Goal: Task Accomplishment & Management: Use online tool/utility

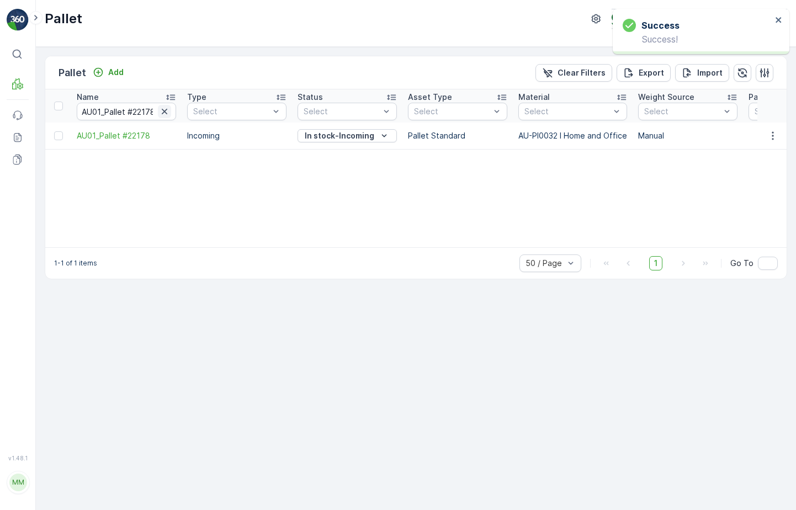
click at [166, 114] on icon "button" at bounding box center [164, 111] width 11 height 11
click at [140, 110] on input "text" at bounding box center [126, 112] width 99 height 18
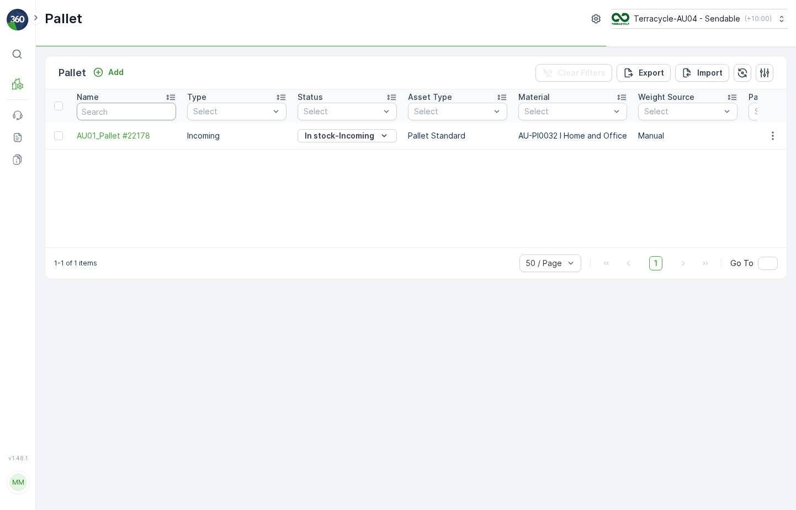
click at [140, 110] on input "text" at bounding box center [126, 112] width 99 height 18
type input "kitchen"
click at [125, 107] on input "kitchen" at bounding box center [126, 112] width 99 height 18
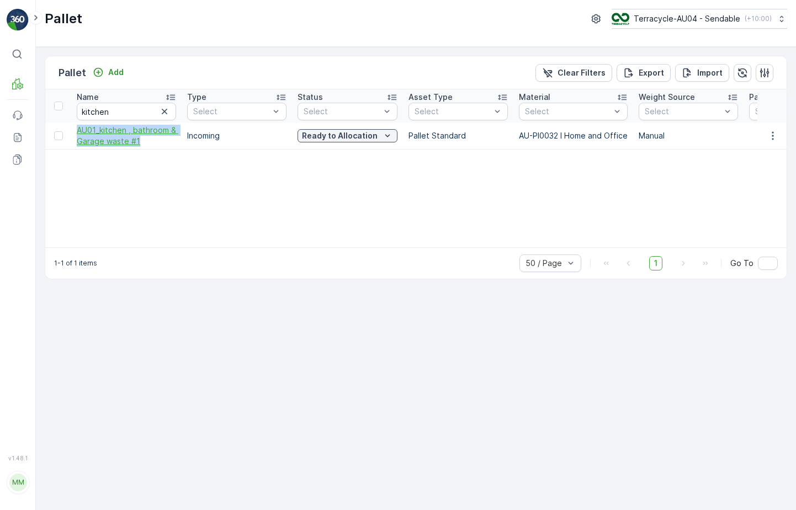
drag, startPoint x: 74, startPoint y: 127, endPoint x: 150, endPoint y: 144, distance: 77.4
click at [150, 144] on td "AU01_kitchen , bathroom & Garage waste #1" at bounding box center [126, 136] width 110 height 27
copy span "AU01_kitchen , bathroom & Garage waste #1"
click at [118, 140] on span "AU01_kitchen , bathroom & Garage waste #1" at bounding box center [126, 136] width 99 height 22
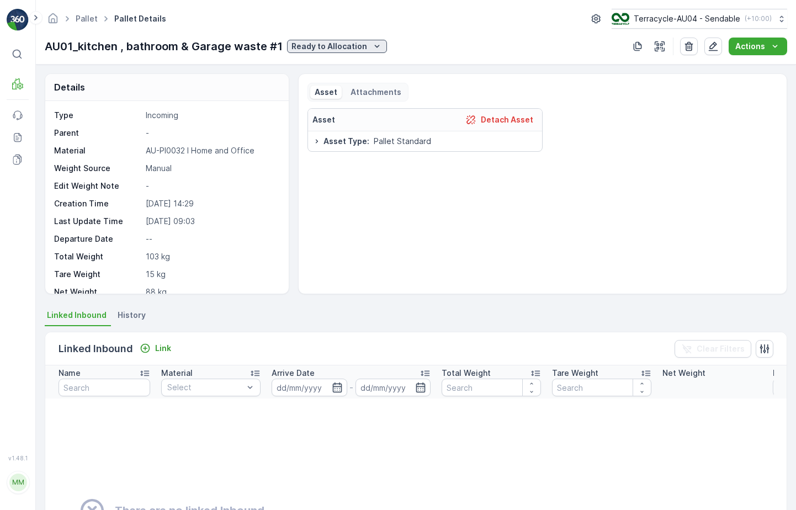
click at [346, 43] on p "Ready to Allocation" at bounding box center [329, 46] width 76 height 11
click at [341, 42] on p "Ready to Allocation" at bounding box center [329, 46] width 76 height 11
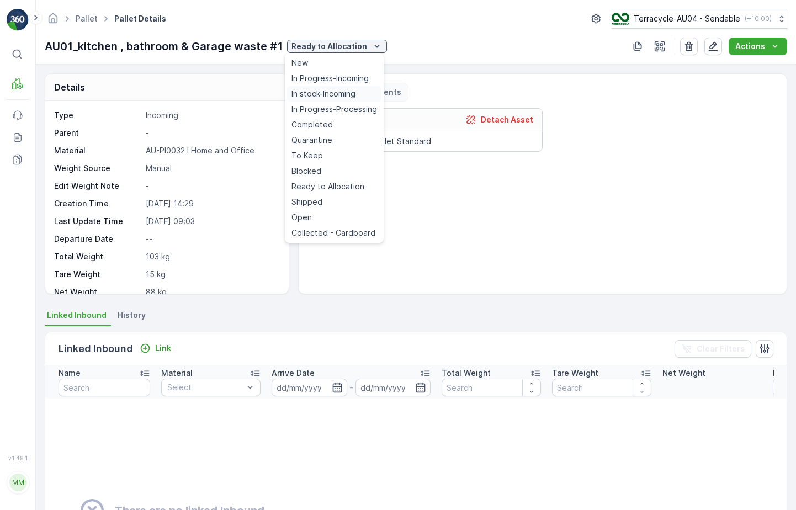
click at [328, 93] on span "In stock-Incoming" at bounding box center [323, 93] width 64 height 11
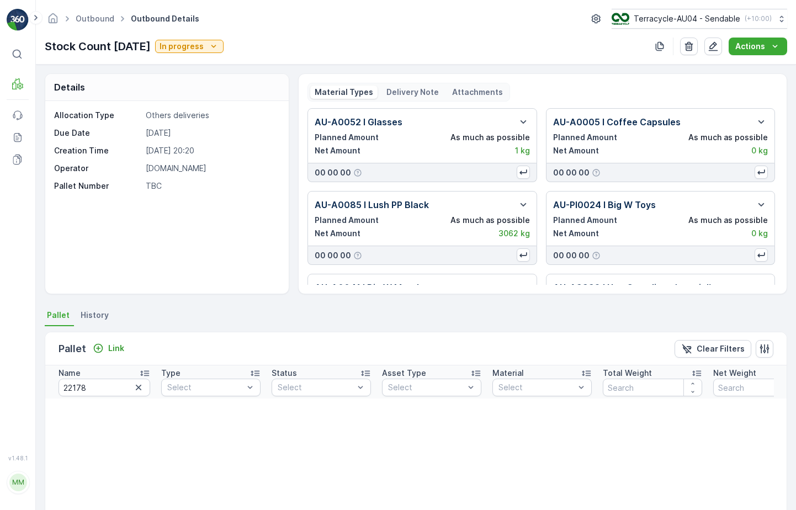
scroll to position [0, 52]
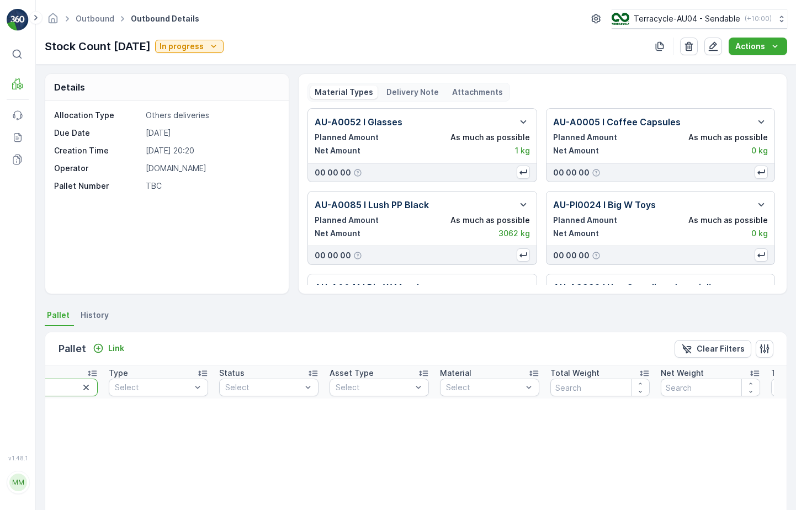
click at [69, 387] on input "22178" at bounding box center [52, 388] width 92 height 18
paste input "AU01_kitchen , bathroom & Garage waste #1"
type input "22178AU01_kitchen , bathroom & Garage waste #1"
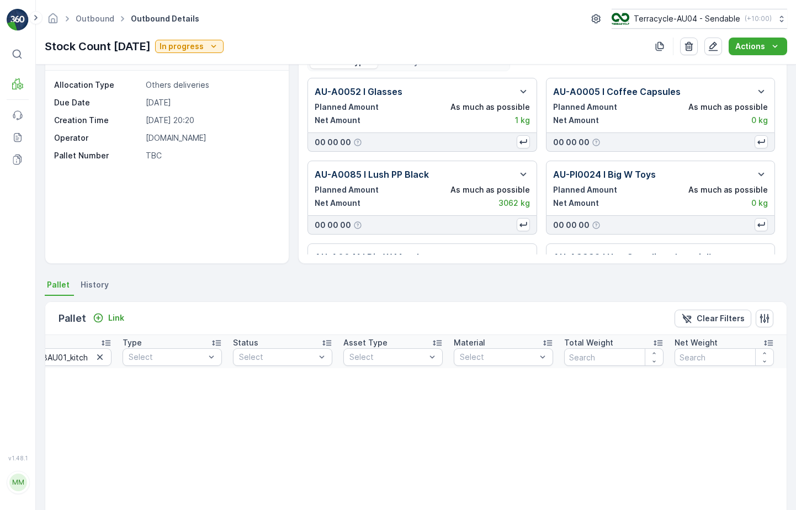
scroll to position [0, 24]
click at [111, 359] on icon "button" at bounding box center [114, 357] width 6 height 6
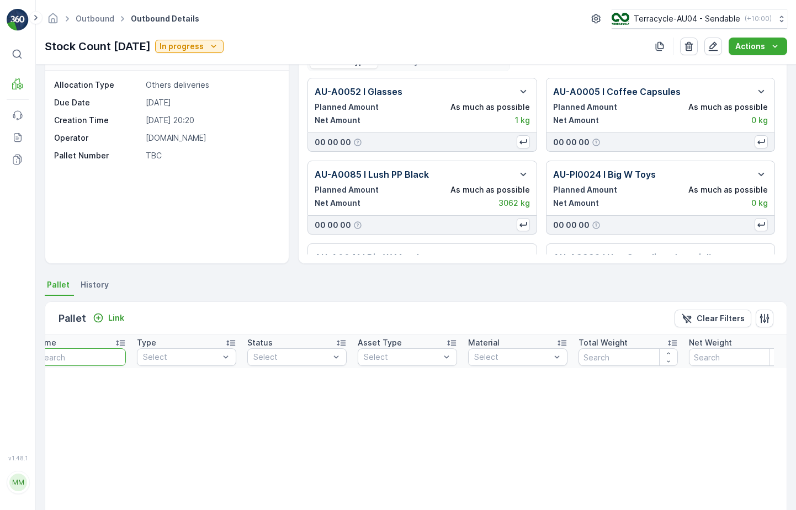
scroll to position [0, 0]
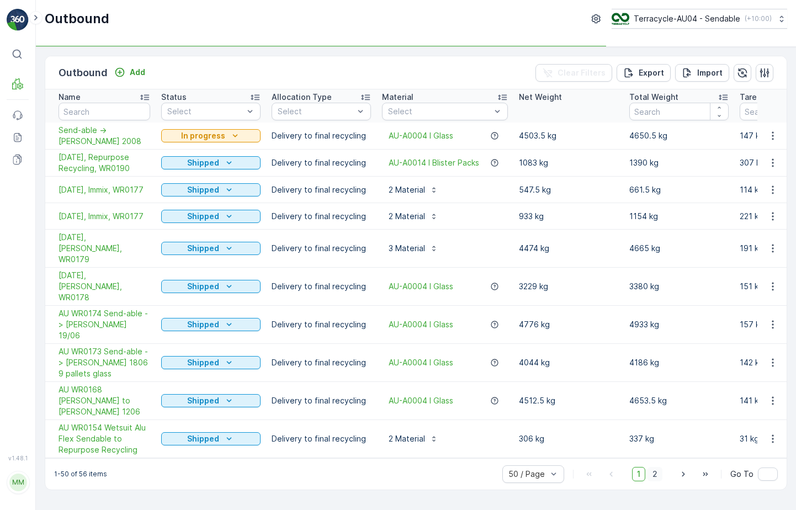
click at [659, 467] on span "2" at bounding box center [654, 474] width 15 height 14
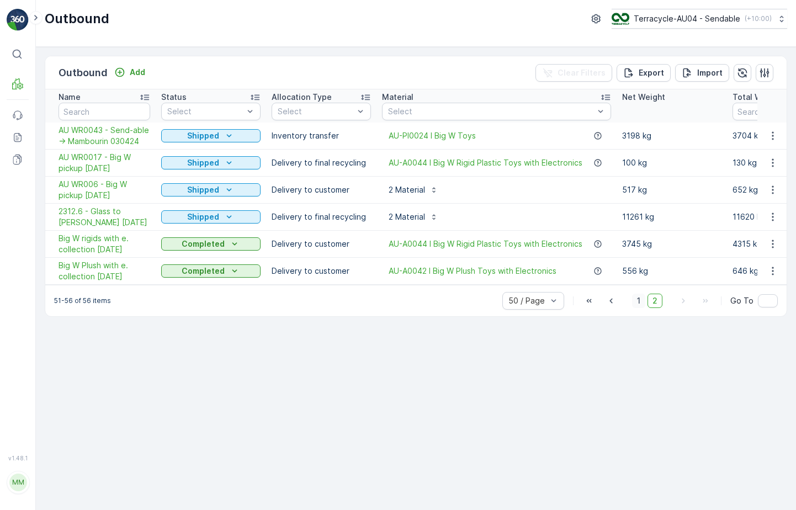
click at [635, 308] on span "1" at bounding box center [638, 301] width 13 height 14
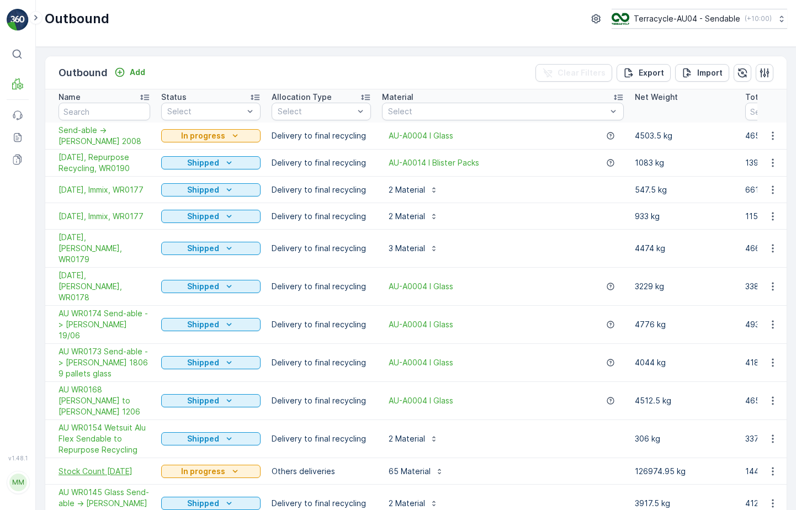
click at [121, 466] on span "Stock Count [DATE]" at bounding box center [105, 471] width 92 height 11
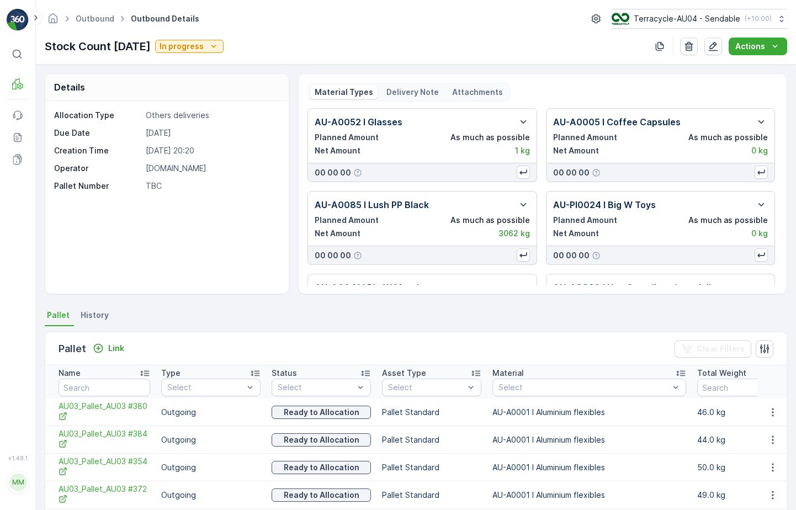
click at [103, 399] on td "AU03_Pallet_AU03 #380" at bounding box center [100, 413] width 110 height 28
click at [107, 393] on input "text" at bounding box center [105, 388] width 92 height 18
paste input "AU01_kitchen , bathroom & Garage waste #1"
type input "AU01_kitchen , bathroom & Garage waste #1"
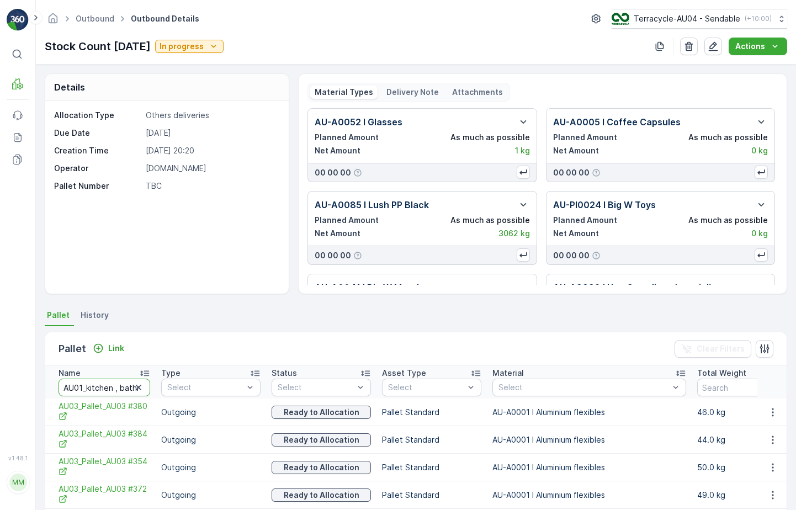
scroll to position [0, 85]
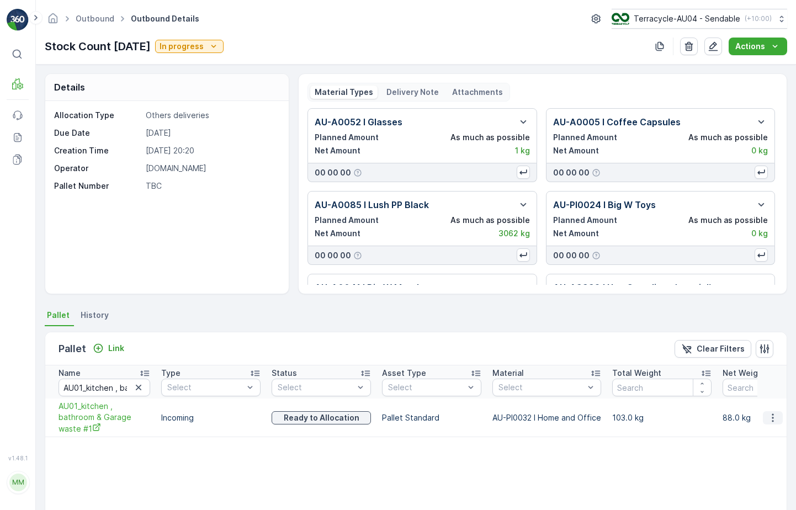
click at [771, 412] on icon "button" at bounding box center [772, 417] width 11 height 11
click at [755, 444] on span "Unlink Pallet" at bounding box center [750, 449] width 45 height 11
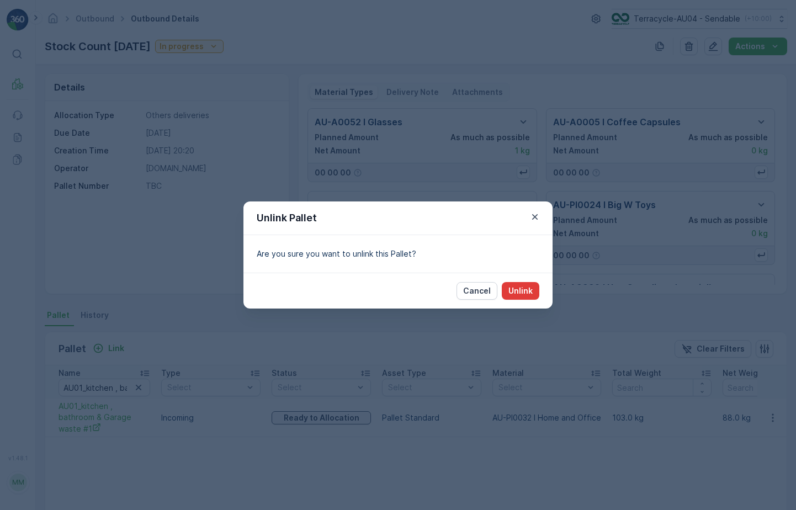
click at [515, 287] on p "Unlink" at bounding box center [520, 290] width 24 height 11
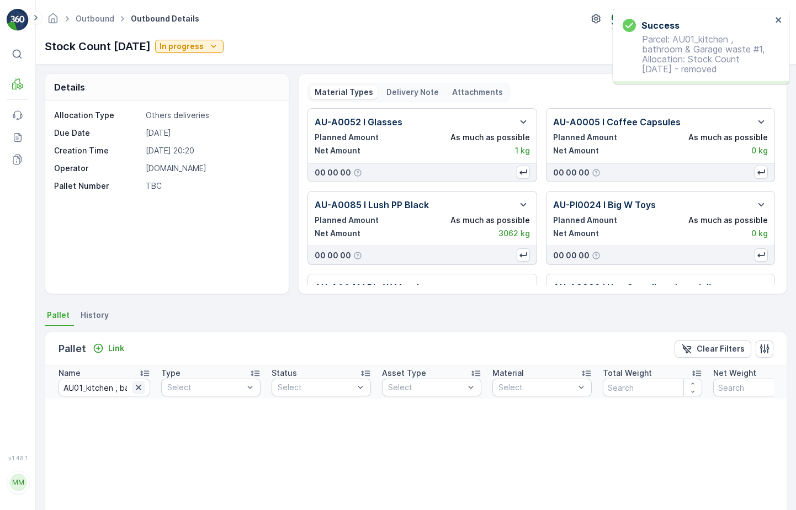
click at [137, 389] on icon "button" at bounding box center [138, 387] width 11 height 11
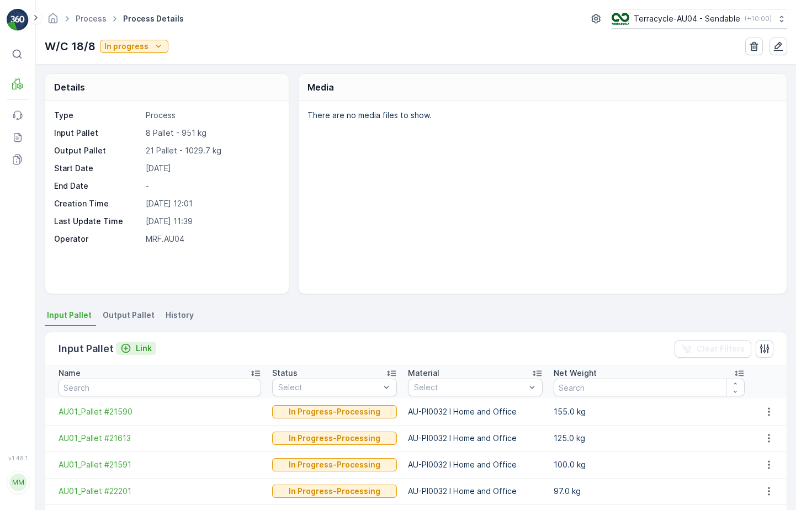
click at [134, 344] on div "Link" at bounding box center [135, 348] width 31 height 11
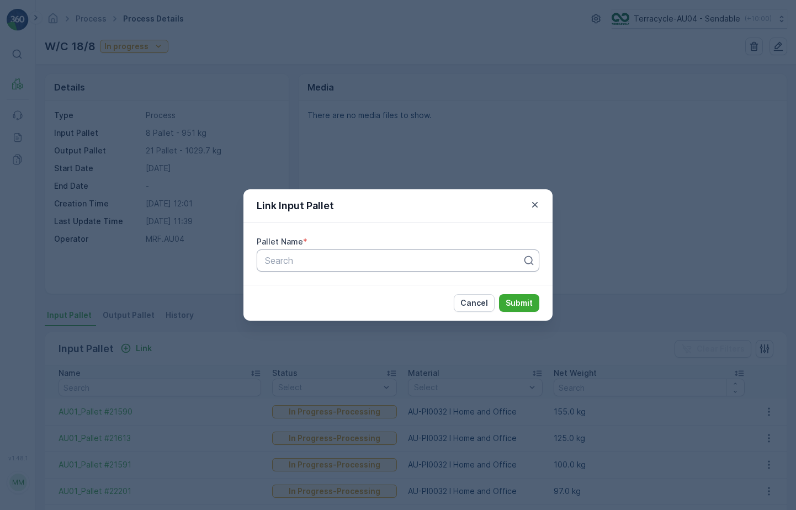
click at [332, 263] on div at bounding box center [393, 261] width 259 height 10
paste input "AU01_kitchen , bathroom & Garage waste #1"
type input "AU01_kitchen , bathroom & Garage waste #1"
click at [455, 141] on div "Link Input Pallet Pallet Name * Use Up and Down to choose options, press Enter …" at bounding box center [398, 255] width 796 height 510
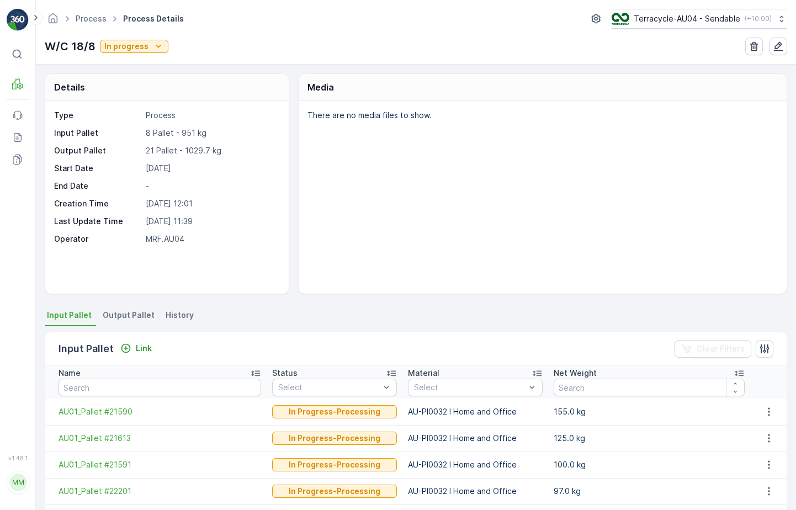
scroll to position [147, 0]
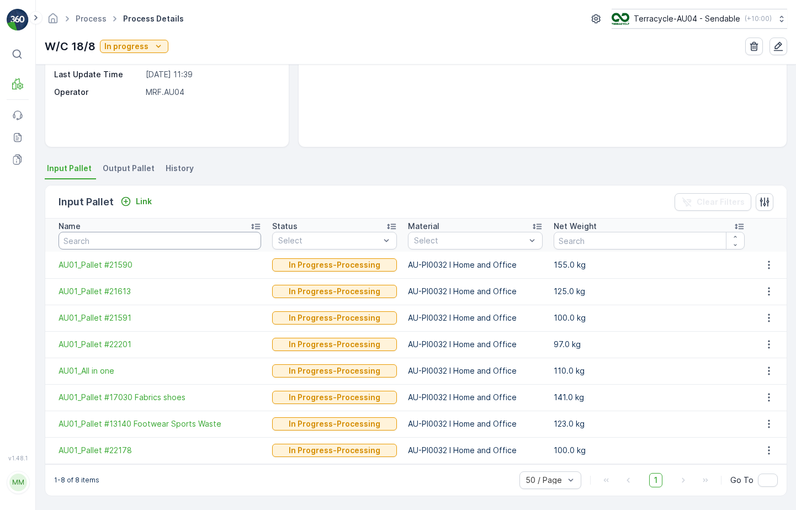
click at [156, 241] on input "text" at bounding box center [160, 241] width 203 height 18
paste input "AU01_kitchen , bathroom & Garage waste #1"
type input "AU01_kitchen , bathroom & Garage waste #1"
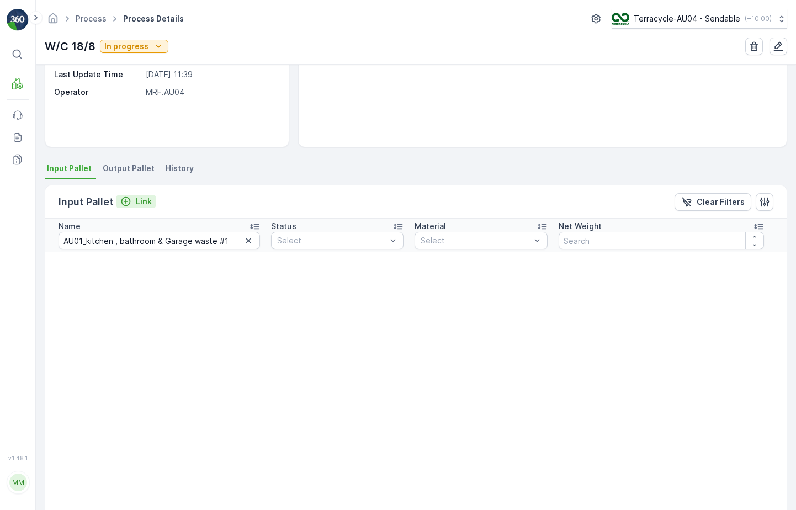
click at [145, 203] on p "Link" at bounding box center [144, 201] width 16 height 11
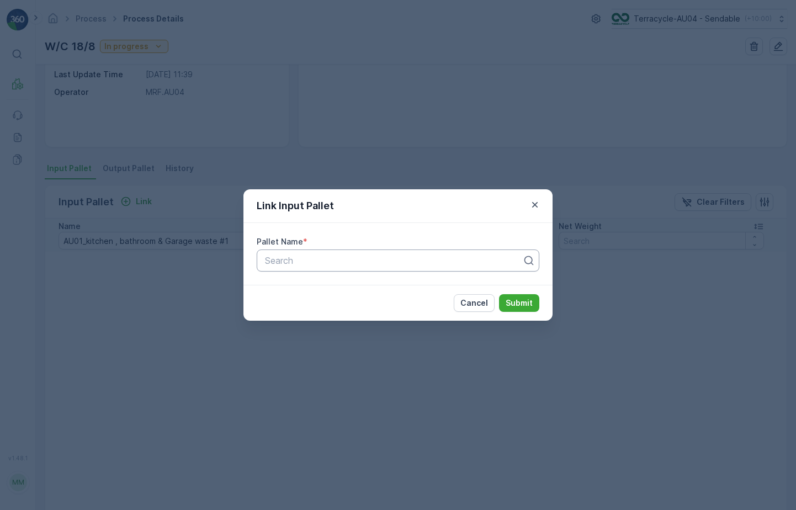
click at [387, 262] on div at bounding box center [393, 261] width 259 height 10
paste input "AU01_kitchen , bathroom & Garage waste #1"
type input "AU01_kitchen , bathroom & Garage waste #1"
paste input "AU01_kitchen , bathroom & Garage waste #1"
type input "AU01_kitchen , bathroom & Garage waste #1"
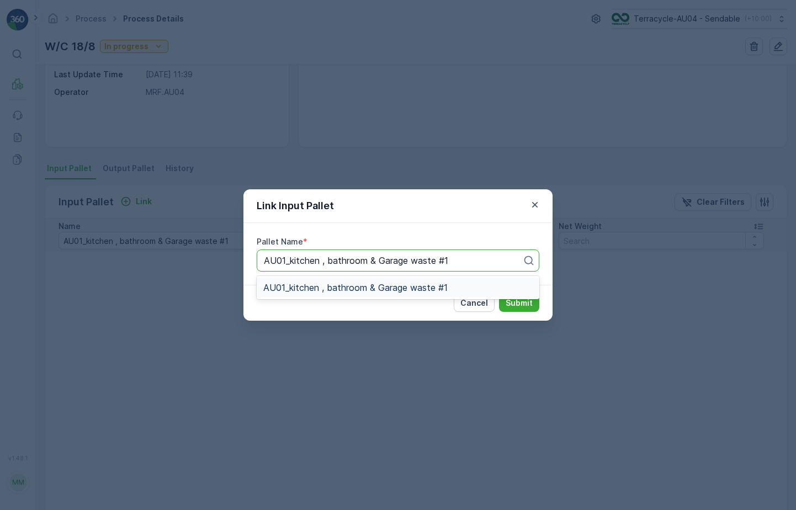
click at [341, 286] on span "AU01_kitchen , bathroom & Garage waste #1" at bounding box center [355, 288] width 184 height 10
click at [529, 305] on p "Submit" at bounding box center [519, 303] width 27 height 11
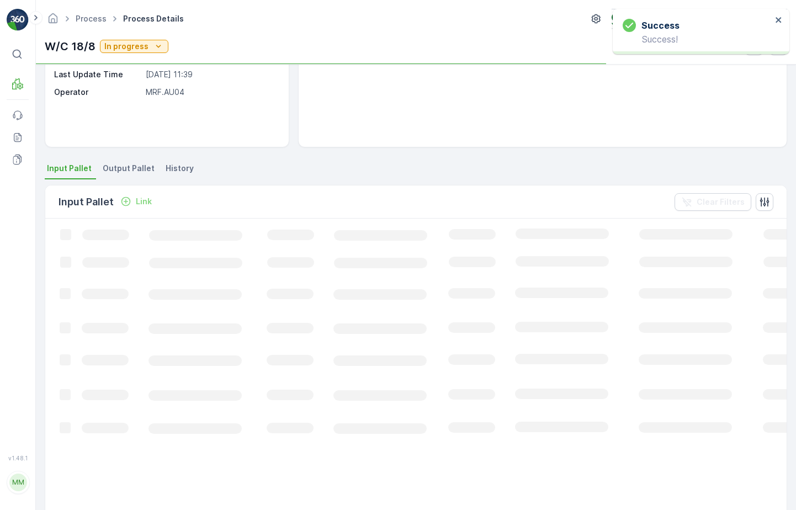
scroll to position [60, 0]
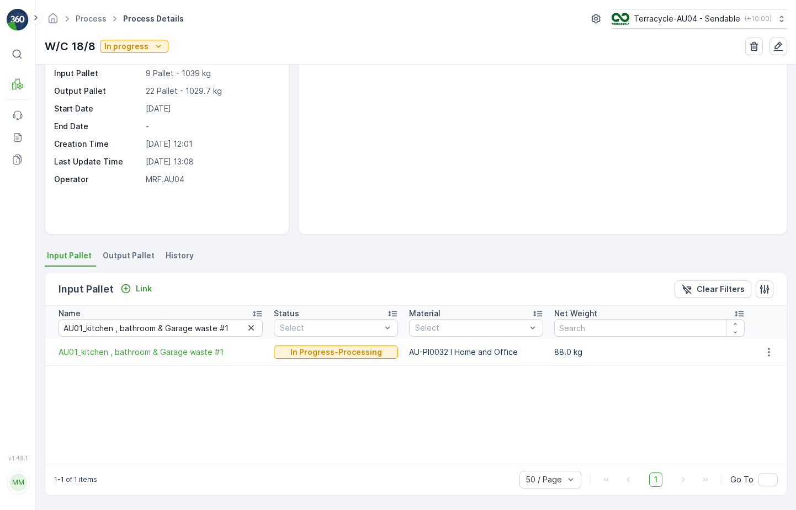
click at [134, 258] on span "Output Pallet" at bounding box center [129, 255] width 52 height 11
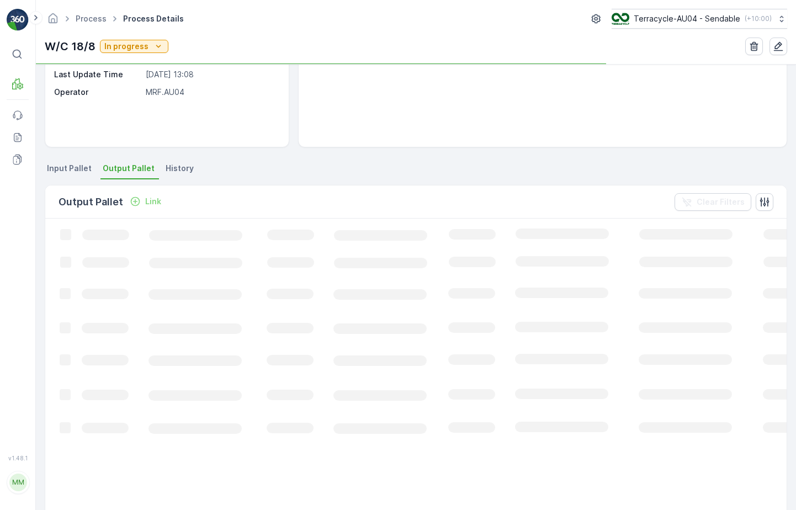
scroll to position [147, 0]
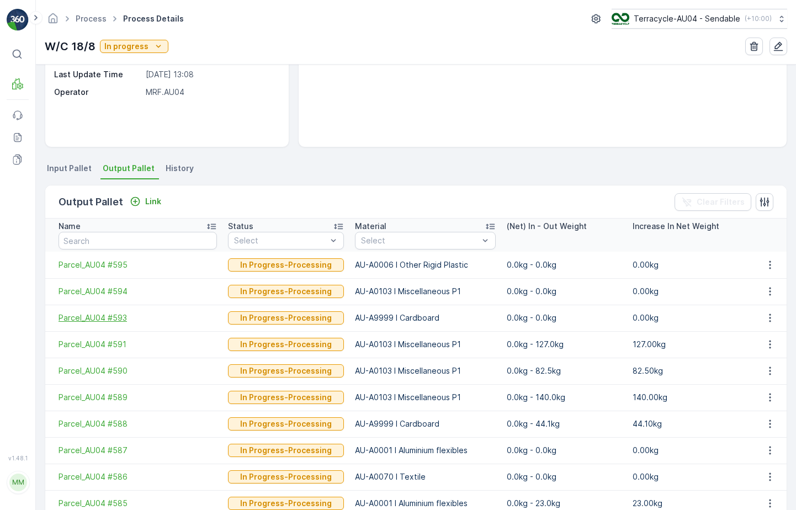
click at [118, 318] on span "Parcel_AU04 #593" at bounding box center [138, 317] width 158 height 11
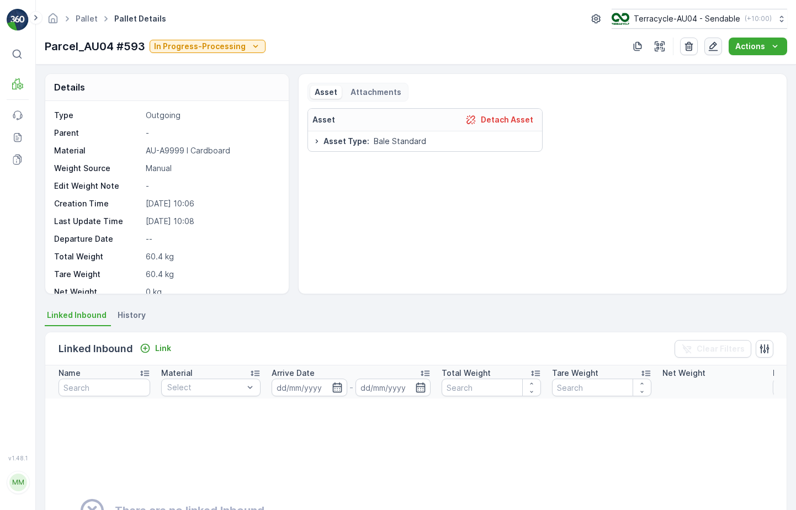
click at [708, 40] on button "button" at bounding box center [713, 47] width 18 height 18
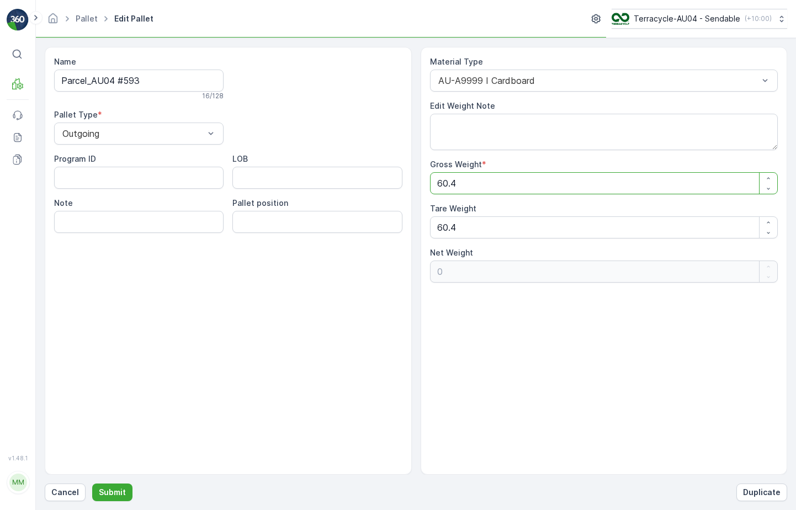
drag, startPoint x: 472, startPoint y: 179, endPoint x: 394, endPoint y: 179, distance: 78.9
click at [394, 179] on div "Name Parcel_AU04 #593 16 / 128 Pallet Type * Outgoing Program ID LOB Note Palle…" at bounding box center [416, 261] width 742 height 428
type Weight "10"
type Weight "-50.4"
type Weight "102"
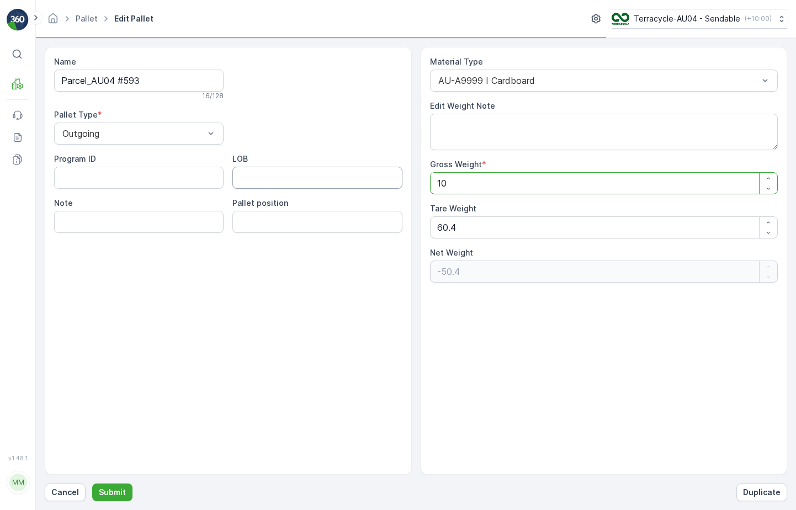
type Weight "41.6"
type Weight "102.5"
type Weight "42.1"
type Weight "102.5"
click at [113, 488] on p "Submit" at bounding box center [112, 492] width 27 height 11
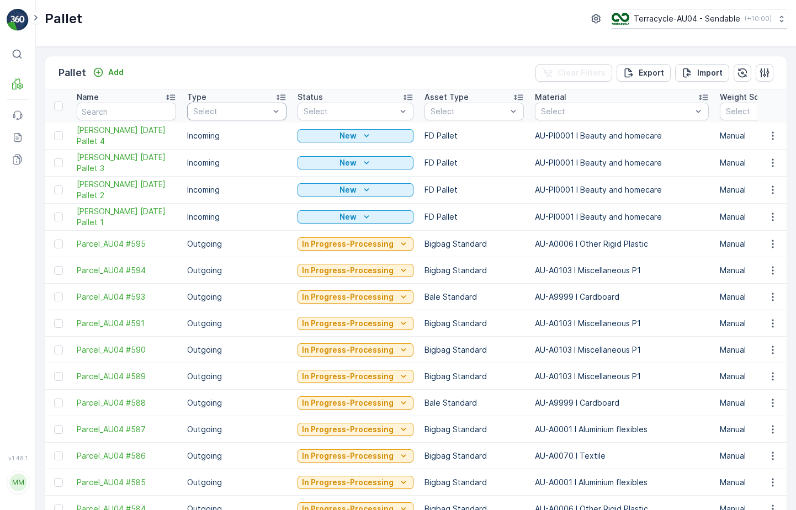
click at [233, 109] on div at bounding box center [231, 111] width 78 height 9
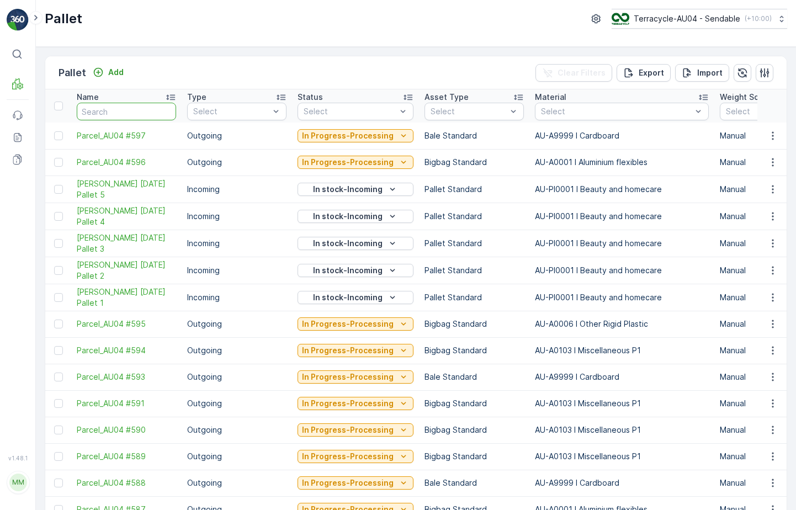
drag, startPoint x: 142, startPoint y: 106, endPoint x: 83, endPoint y: 106, distance: 59.1
click at [83, 106] on input "text" at bounding box center [126, 112] width 99 height 18
type input "22183"
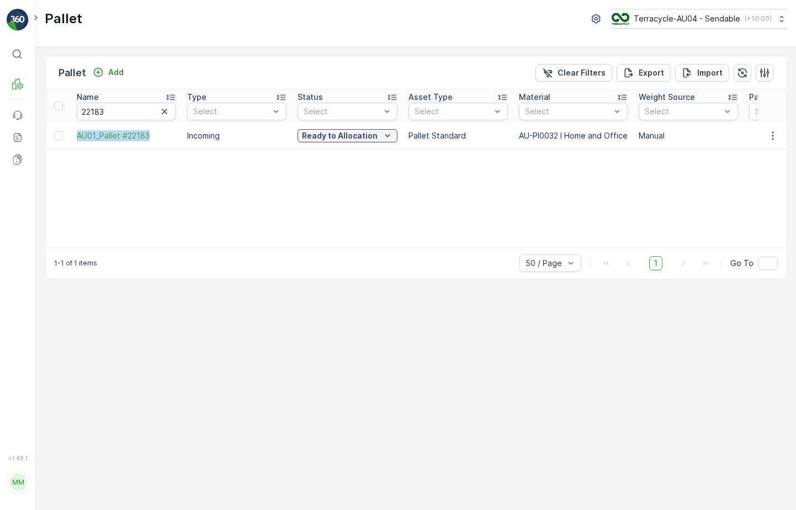
copy span "AU01_Pallet #22183"
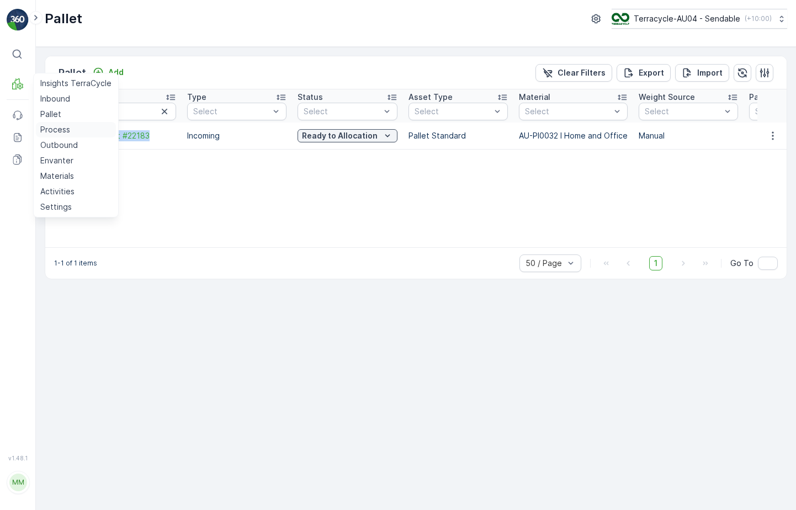
click at [65, 131] on p "Process" at bounding box center [55, 129] width 30 height 11
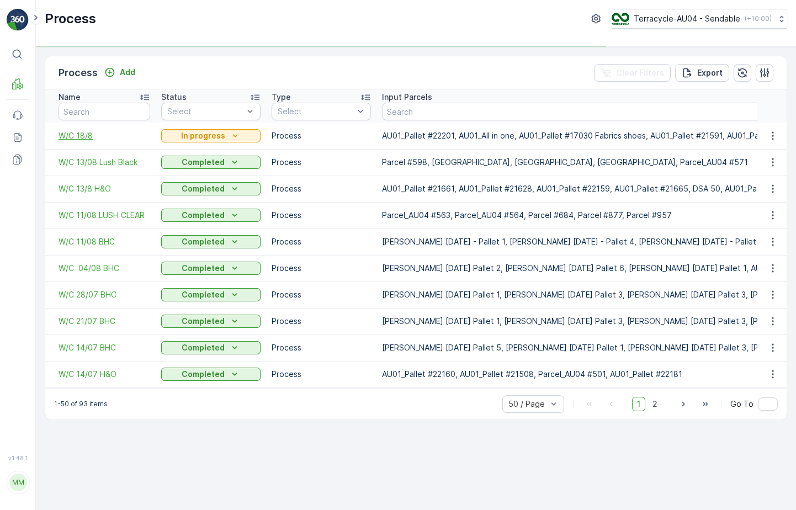
click at [77, 138] on span "W/C 18/8" at bounding box center [105, 135] width 92 height 11
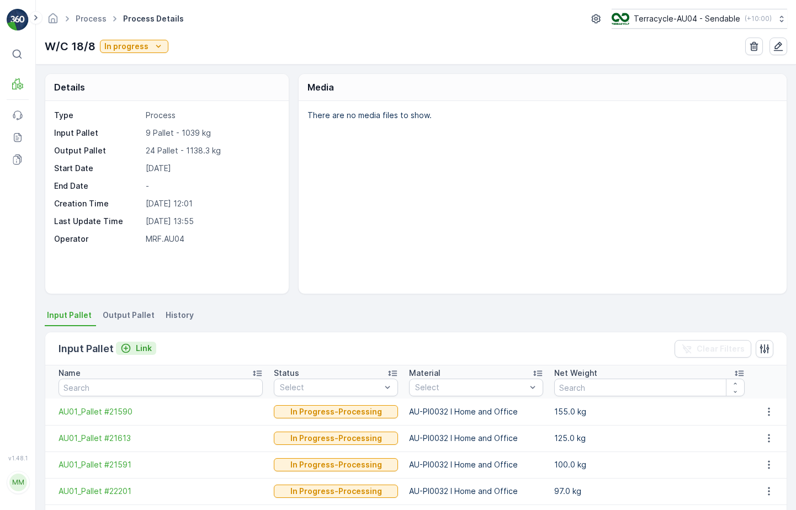
click at [140, 342] on button "Link" at bounding box center [136, 348] width 40 height 13
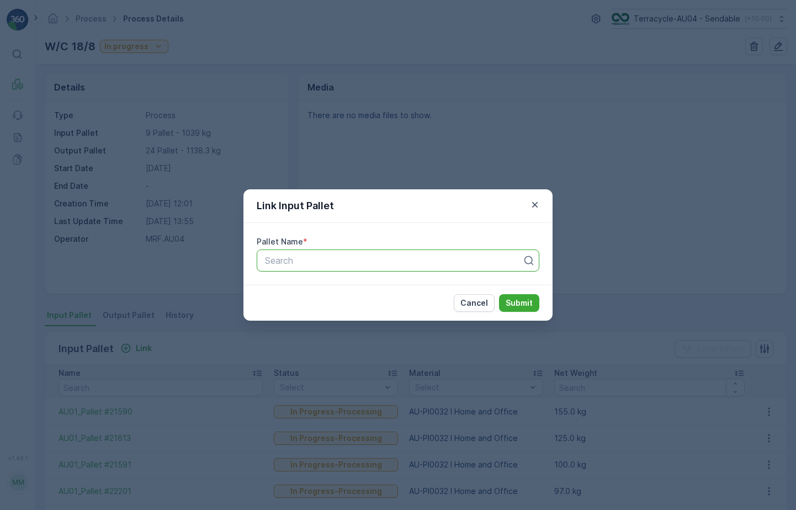
click at [309, 261] on div at bounding box center [393, 261] width 259 height 10
type input "22183"
click at [397, 283] on div "AU01_Pallet #22183" at bounding box center [397, 288] width 269 height 10
click at [520, 301] on p "Submit" at bounding box center [519, 303] width 27 height 11
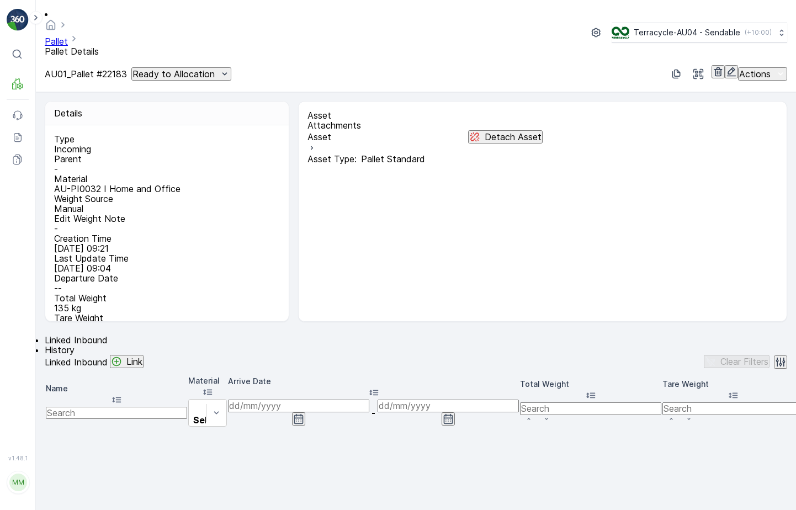
click at [180, 69] on p "Ready to Allocation" at bounding box center [173, 74] width 82 height 10
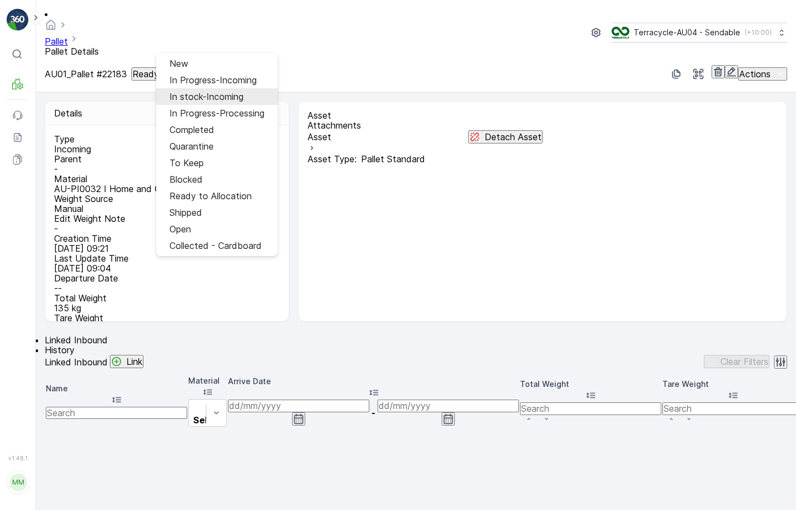
click at [219, 99] on span "In stock-Incoming" at bounding box center [206, 97] width 74 height 10
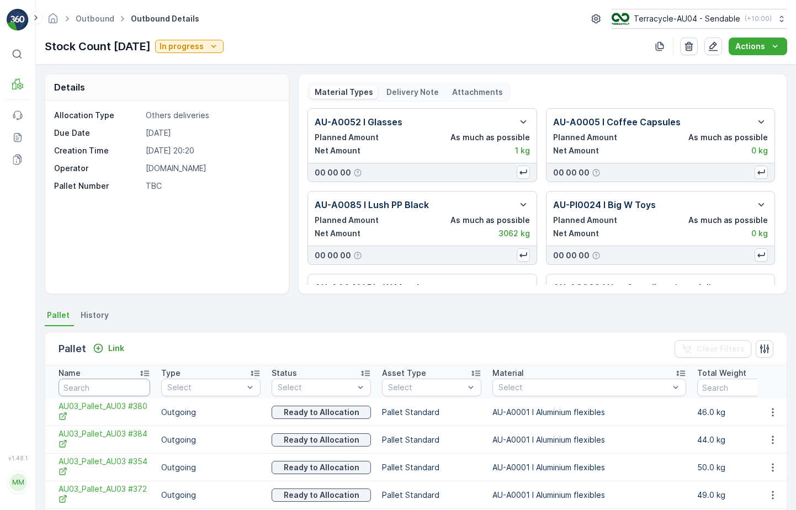
click at [102, 386] on input "text" at bounding box center [105, 388] width 92 height 18
paste input "AU01_Pallet #22183"
type input "AU01_Pallet #22183"
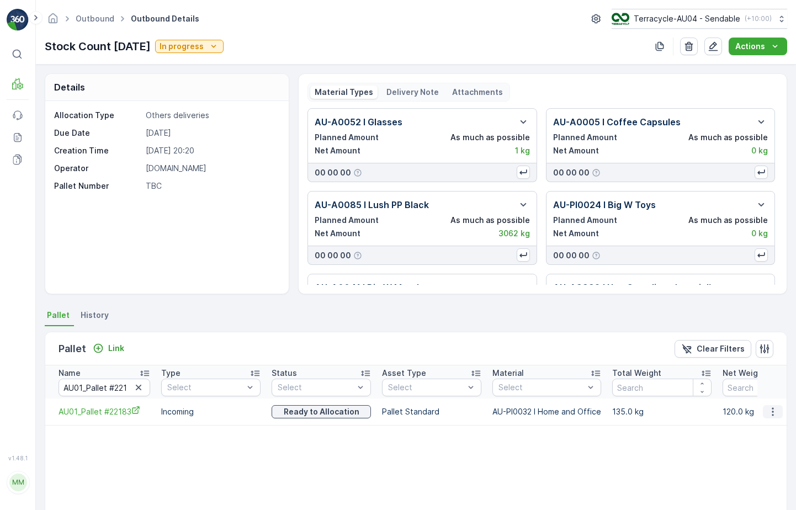
click at [768, 413] on icon "button" at bounding box center [772, 411] width 11 height 11
click at [734, 441] on div "Unlink Pallet" at bounding box center [759, 448] width 73 height 15
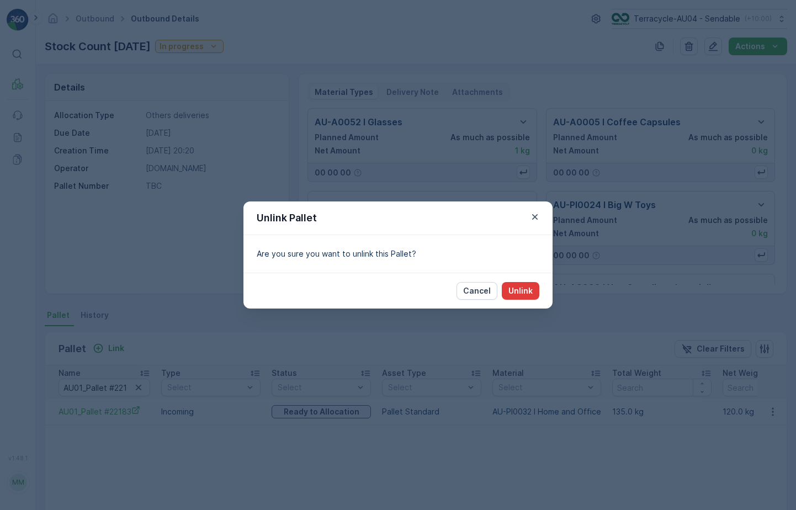
click at [528, 292] on p "Unlink" at bounding box center [520, 290] width 24 height 11
